Goal: Transaction & Acquisition: Purchase product/service

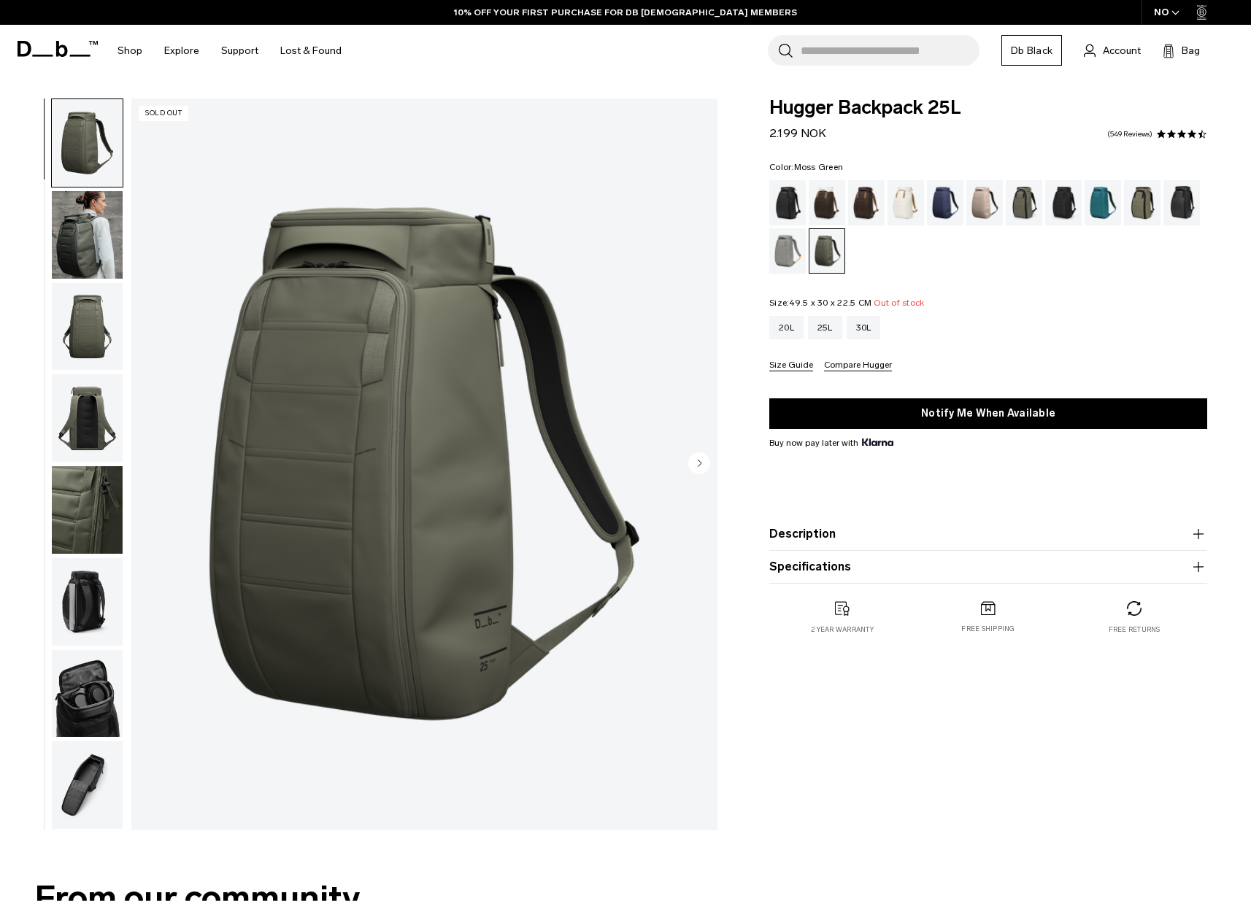
click at [1029, 50] on link "Db Black" at bounding box center [1031, 50] width 61 height 31
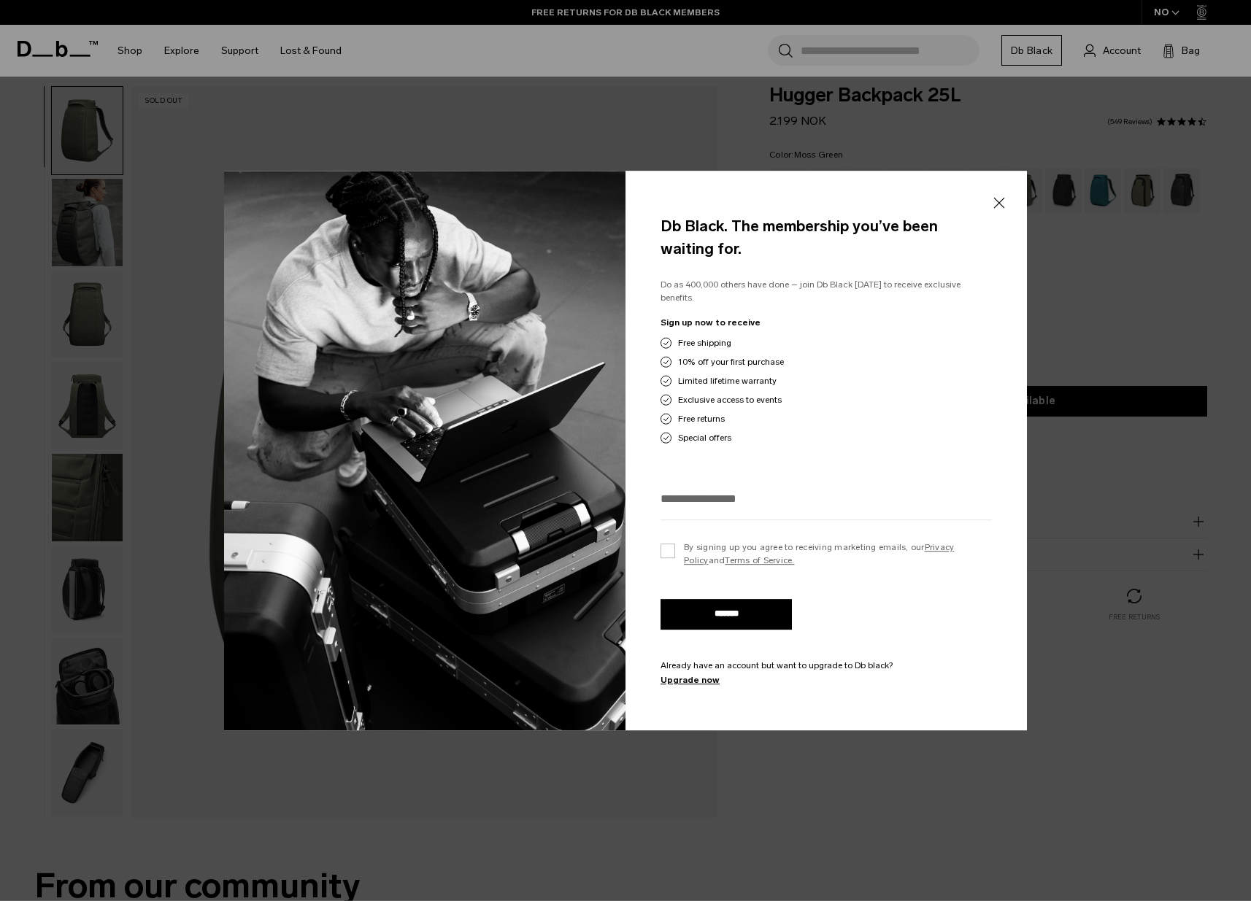
scroll to position [12, 0]
click at [996, 209] on button "Close" at bounding box center [998, 203] width 18 height 31
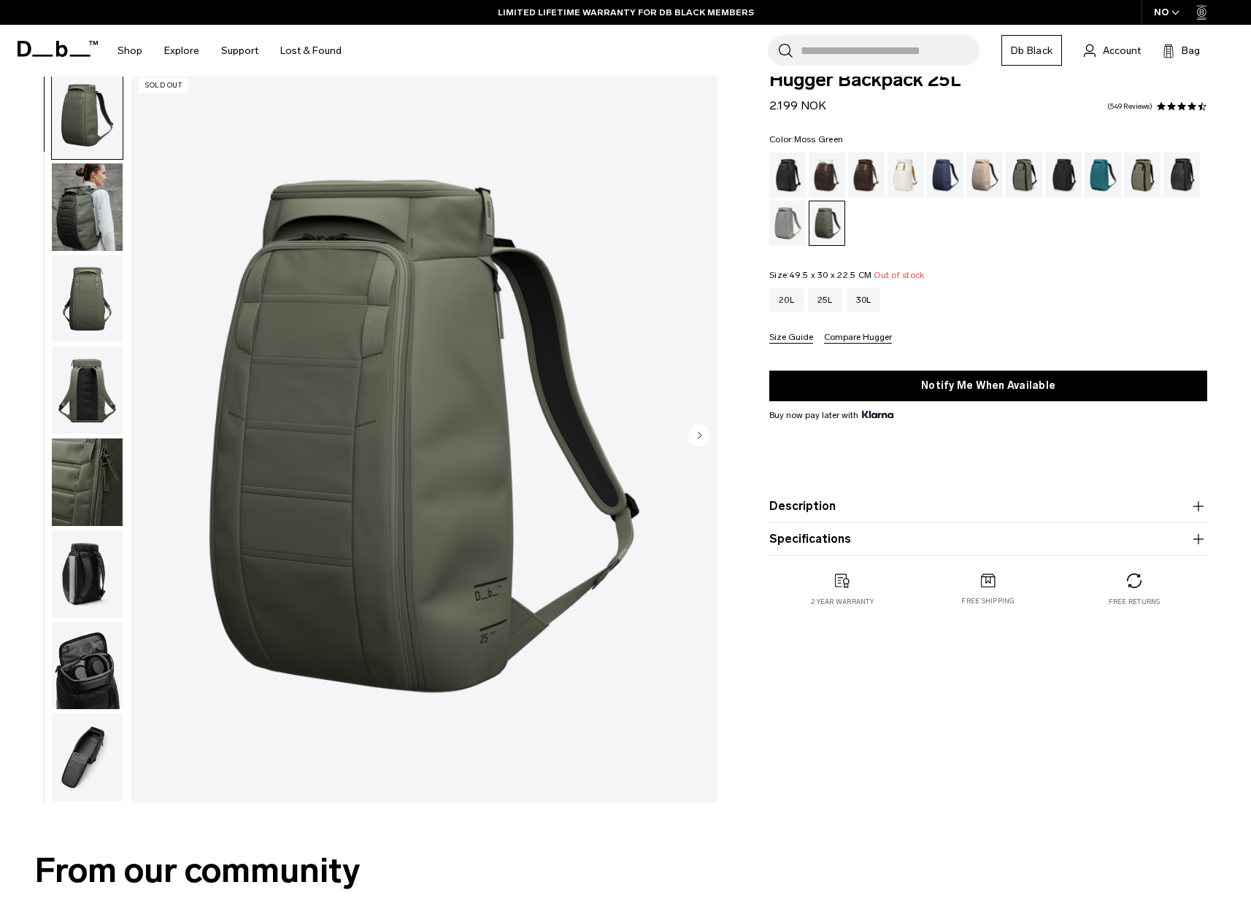
scroll to position [0, 0]
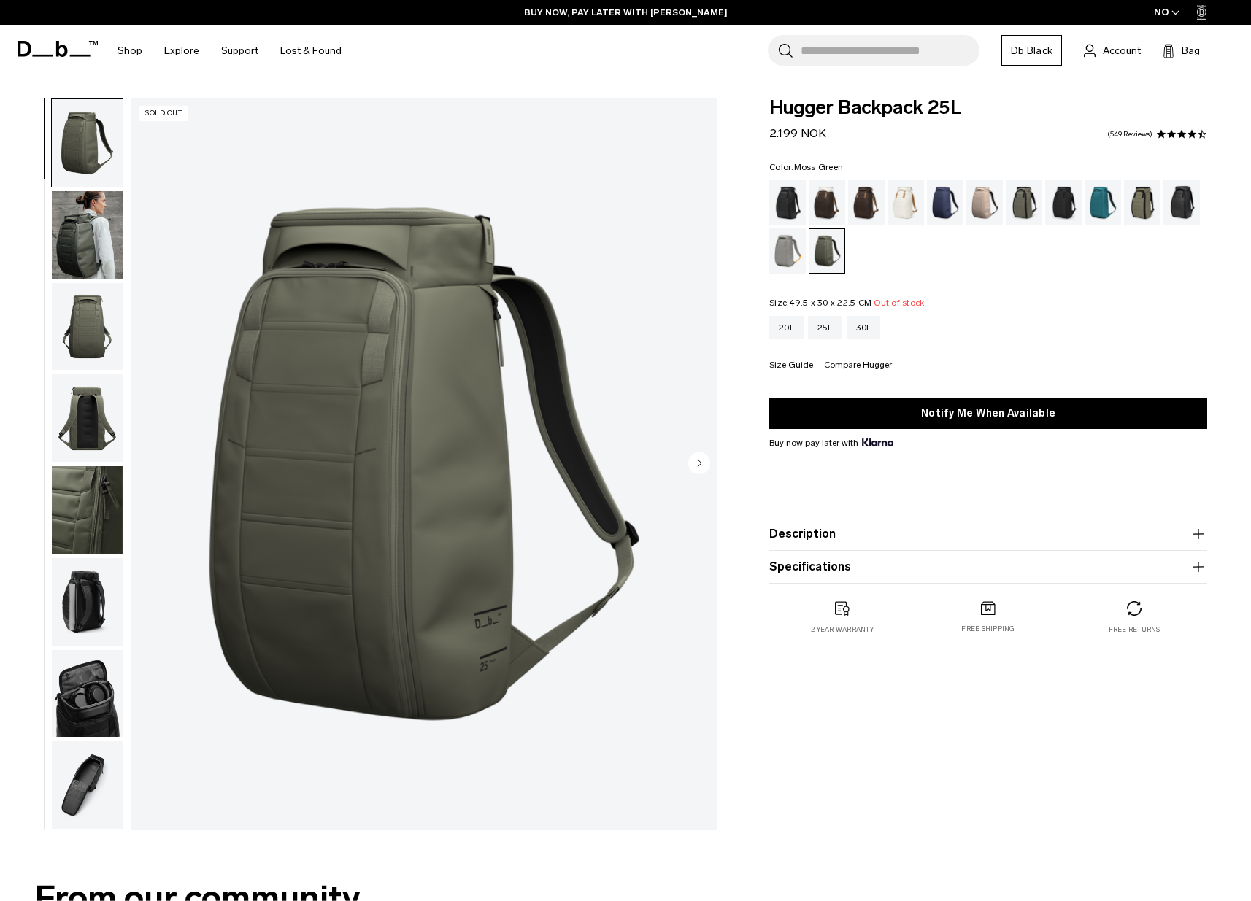
click at [1169, 12] on div "NO" at bounding box center [1166, 12] width 51 height 25
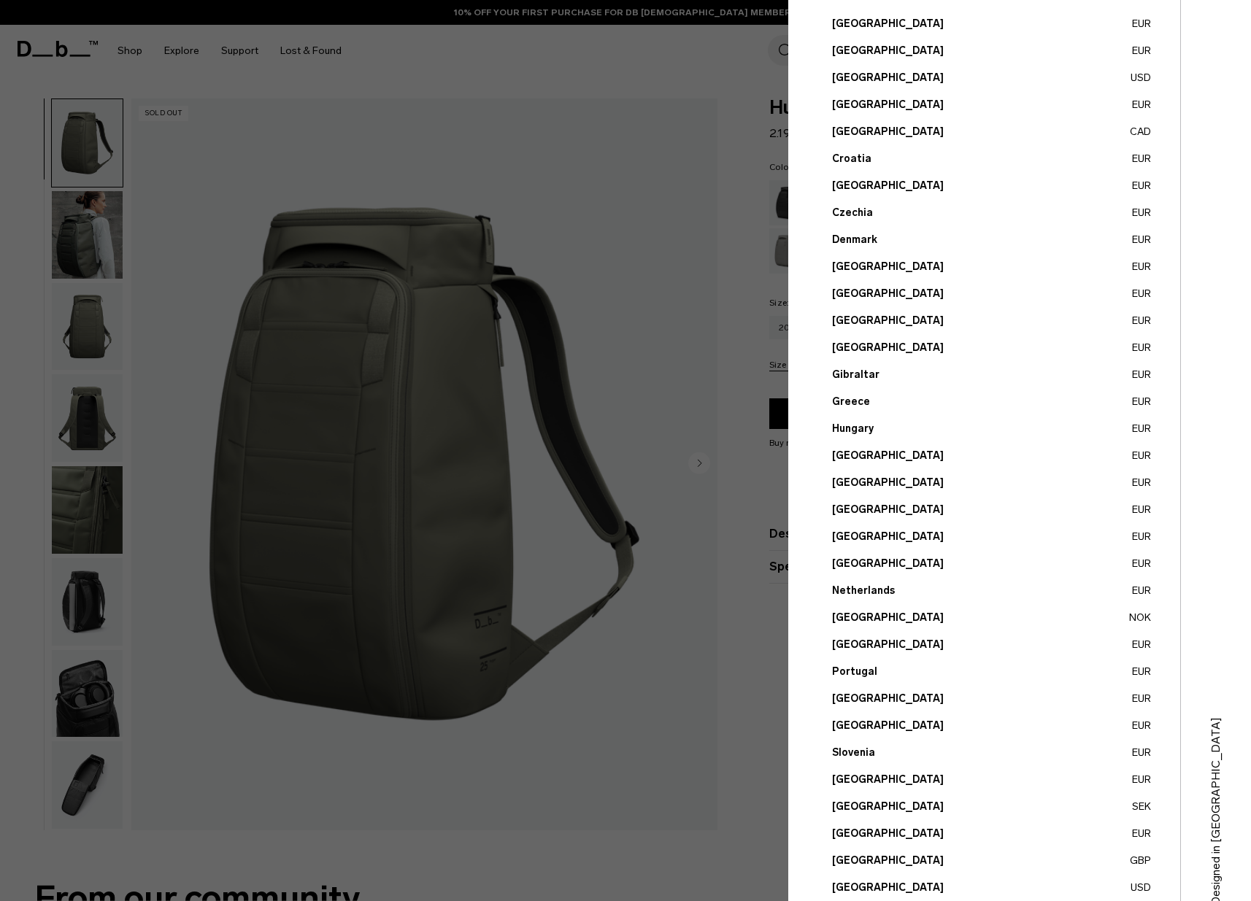
scroll to position [144, 0]
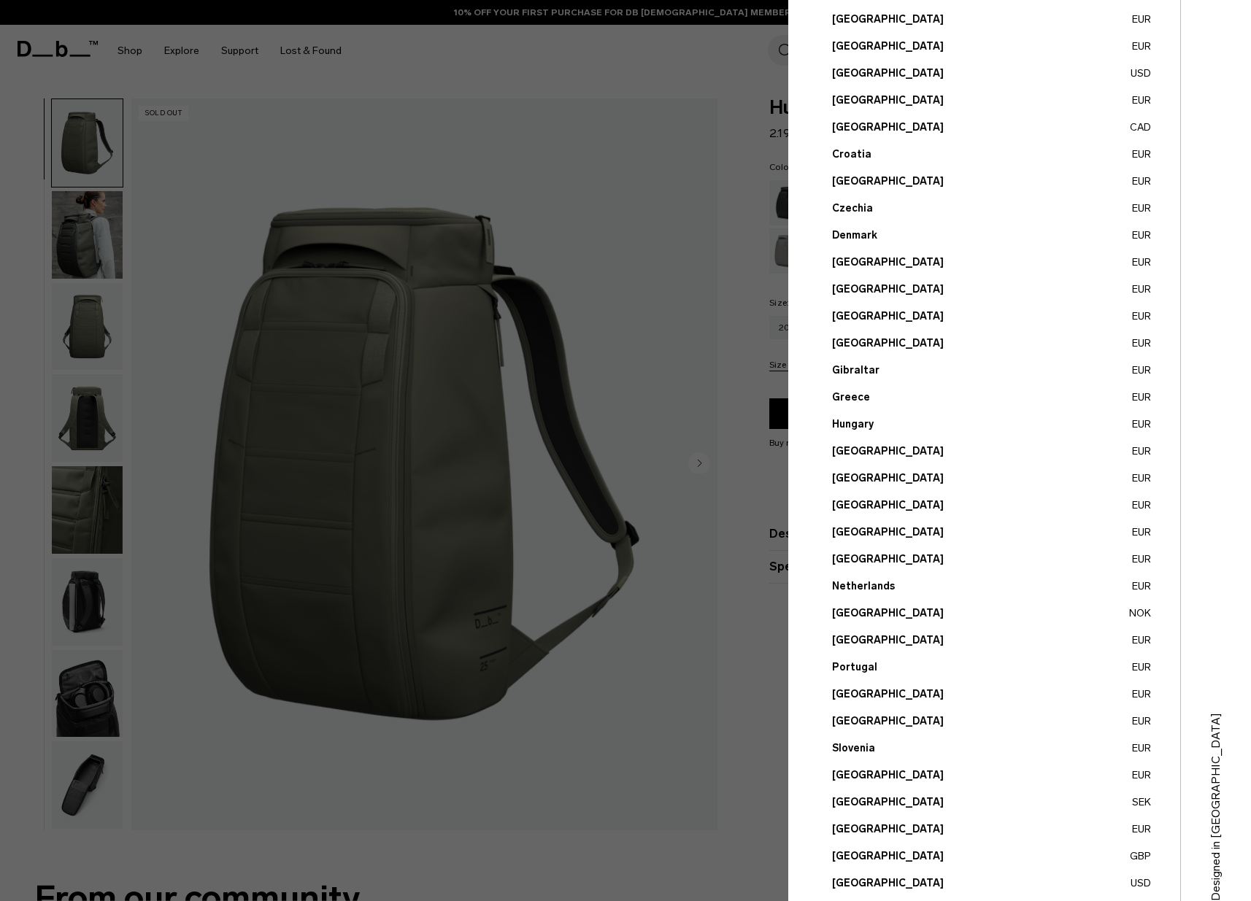
click at [864, 802] on button "[GEOGRAPHIC_DATA] SEK" at bounding box center [991, 802] width 319 height 15
click at [843, 801] on button "[GEOGRAPHIC_DATA] SEK" at bounding box center [991, 802] width 319 height 15
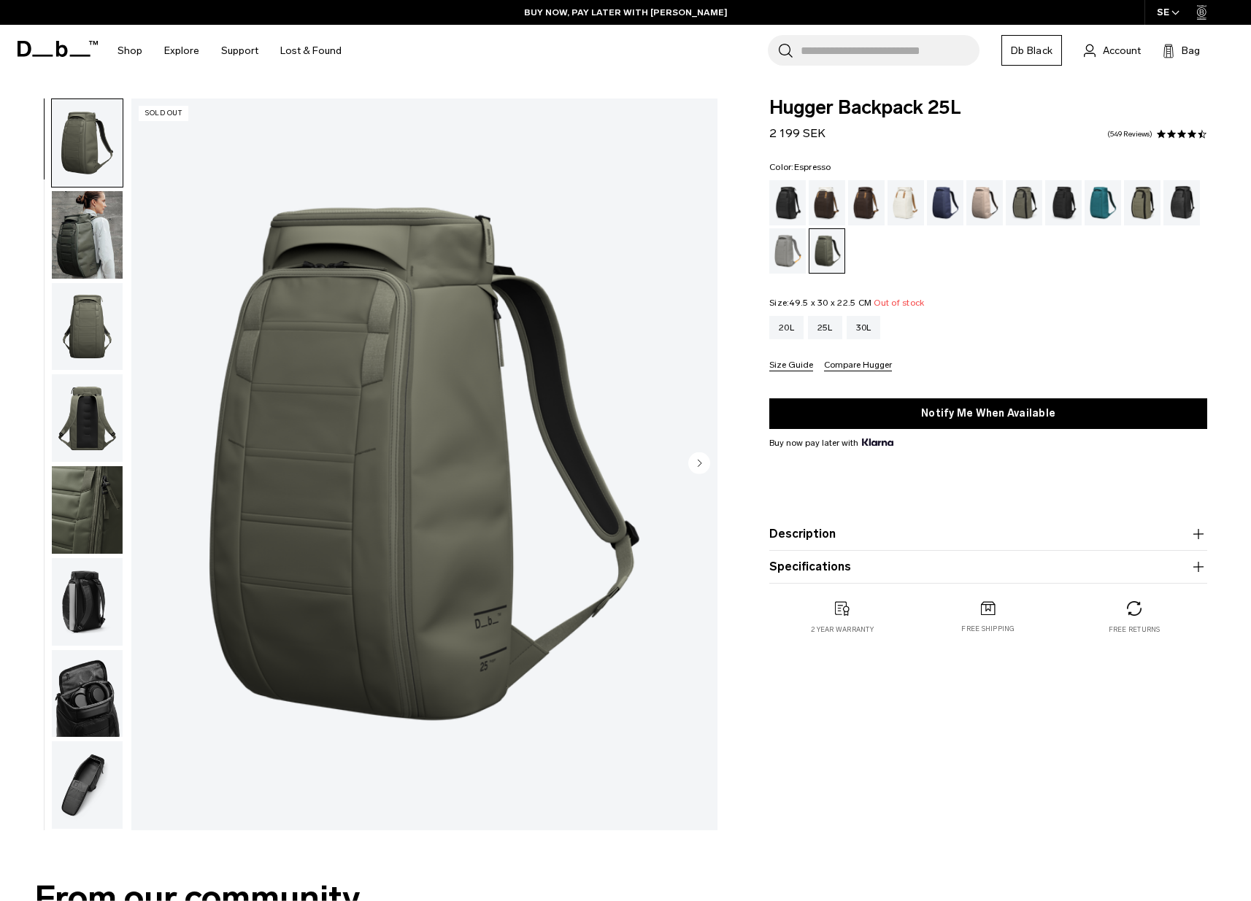
click at [861, 194] on div "Espresso" at bounding box center [866, 202] width 37 height 45
